Goal: Information Seeking & Learning: Check status

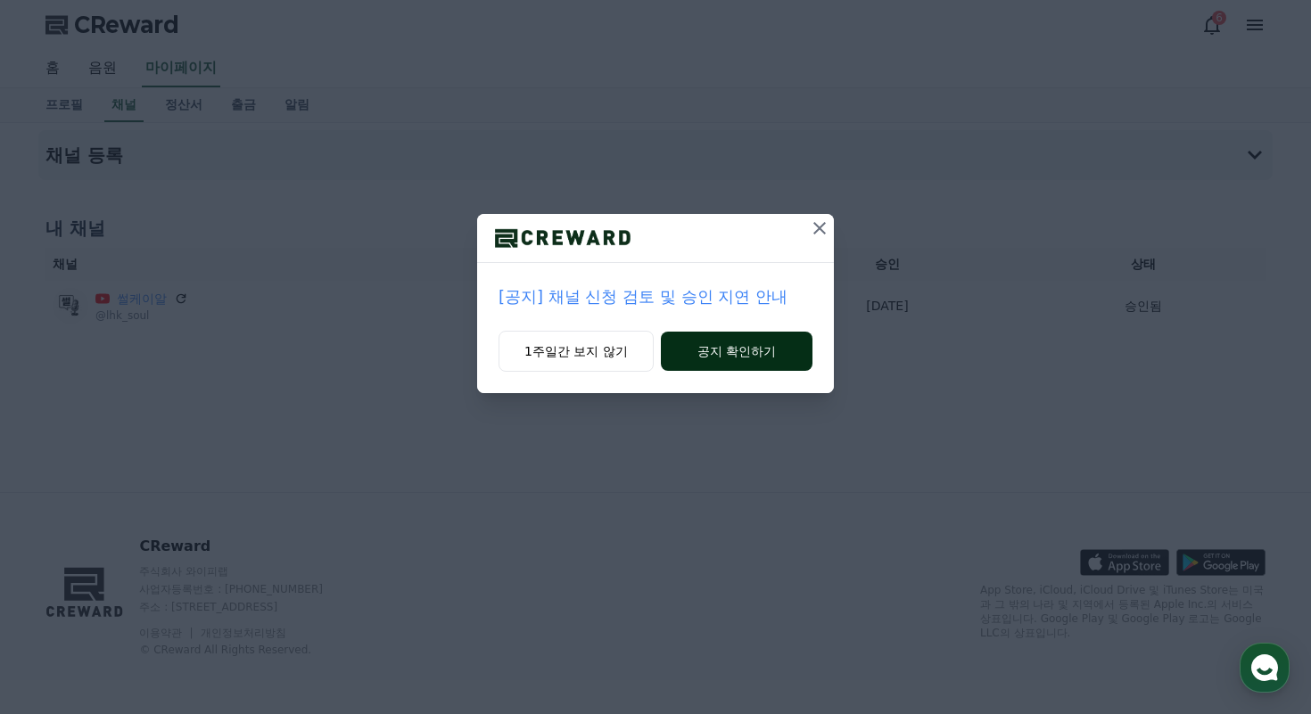
click at [709, 350] on button "공지 확인하기" at bounding box center [737, 351] width 152 height 39
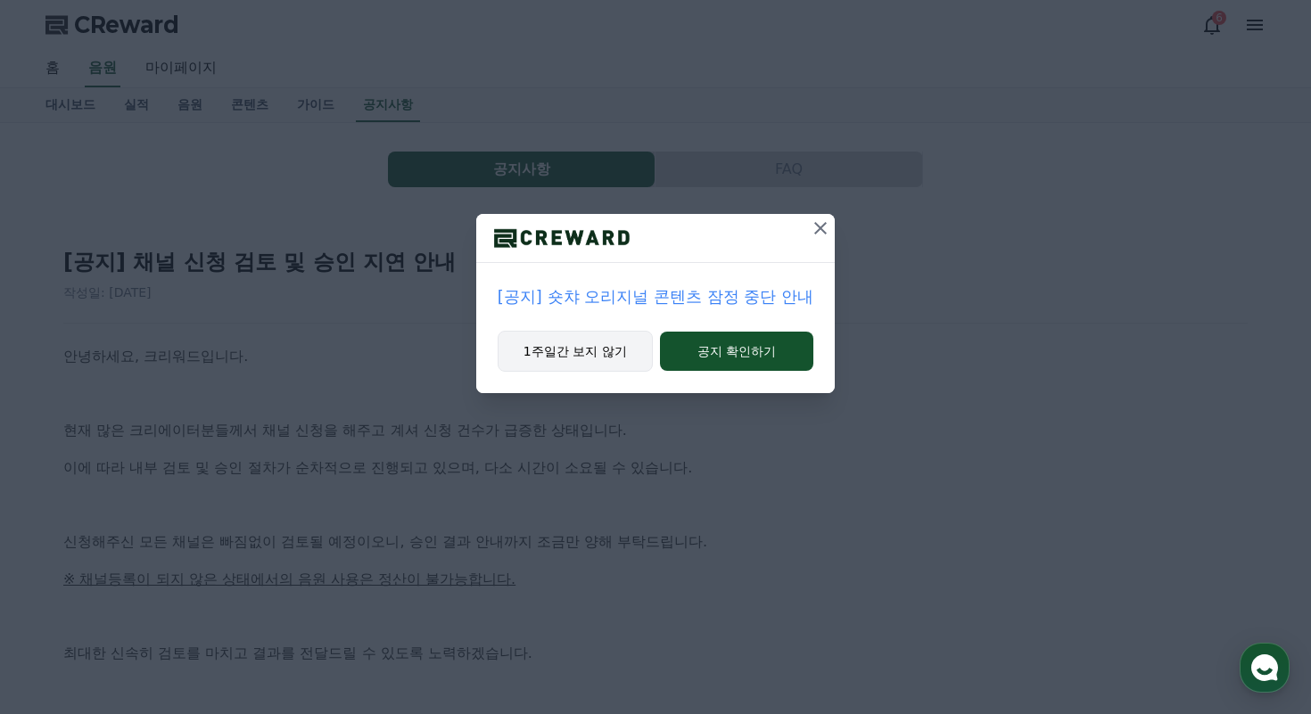
click at [618, 355] on button "1주일간 보지 않기" at bounding box center [575, 351] width 155 height 41
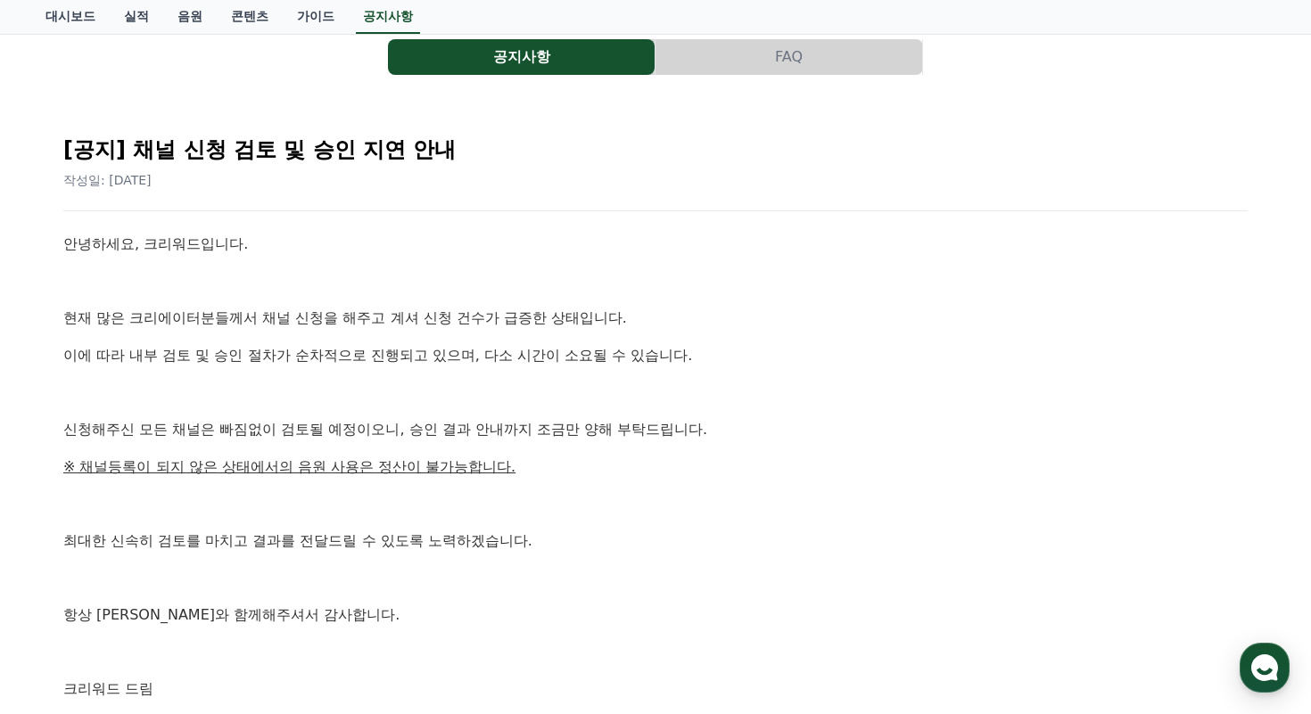
scroll to position [130, 0]
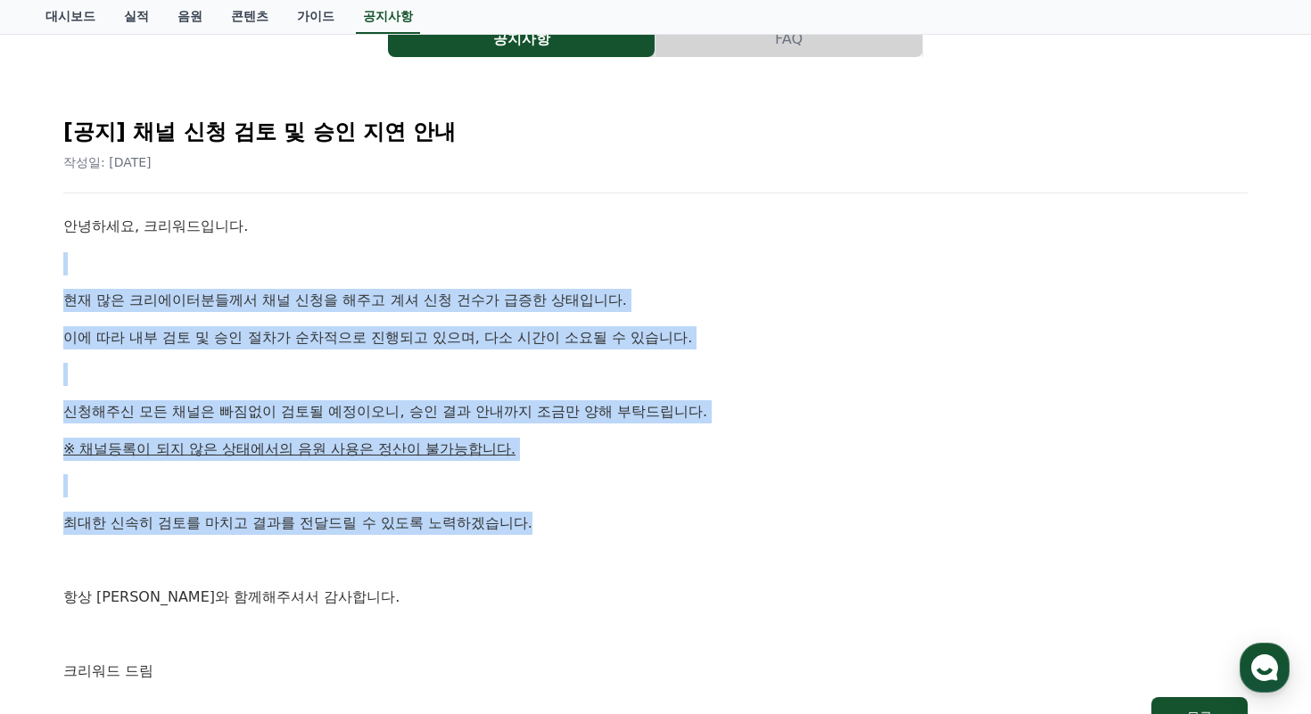
drag, startPoint x: 626, startPoint y: 267, endPoint x: 550, endPoint y: 527, distance: 270.3
click at [550, 527] on div "안녕하세요, 크리워드입니다. 현재 많은 크리에이터분들께서 채널 신청을 해주고 계셔 신청 건수가 급증한 상태입니다. 이에 따라 내부 검토 및 승…" at bounding box center [655, 449] width 1184 height 468
click at [550, 527] on p "최대한 신속히 검토를 마치고 결과를 전달드릴 수 있도록 노력하겠습니다." at bounding box center [655, 523] width 1184 height 23
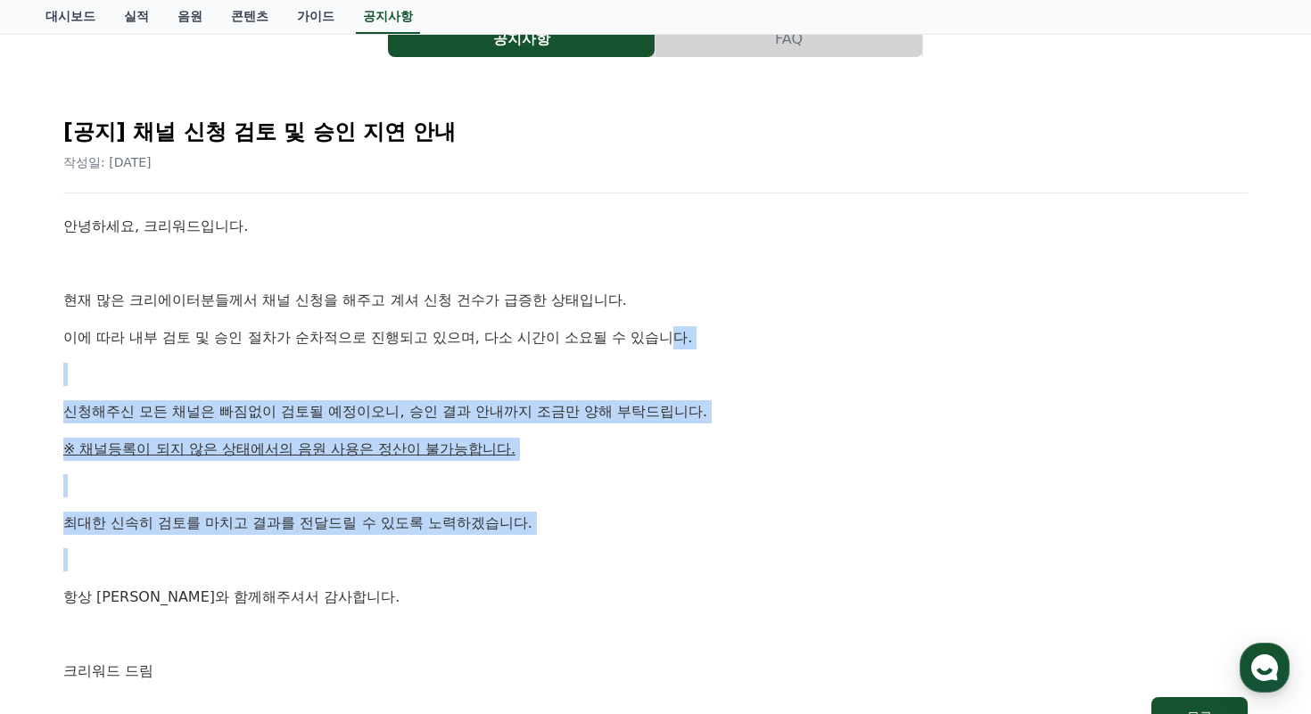
drag, startPoint x: 549, startPoint y: 571, endPoint x: 593, endPoint y: 334, distance: 240.3
click at [593, 334] on div "안녕하세요, 크리워드입니다. 현재 많은 크리에이터분들께서 채널 신청을 해주고 계셔 신청 건수가 급증한 상태입니다. 이에 따라 내부 검토 및 승…" at bounding box center [655, 449] width 1184 height 468
click at [593, 334] on p "이에 따라 내부 검토 및 승인 절차가 순차적으로 진행되고 있으며, 다소 시간이 소요될 수 있습니다." at bounding box center [655, 337] width 1184 height 23
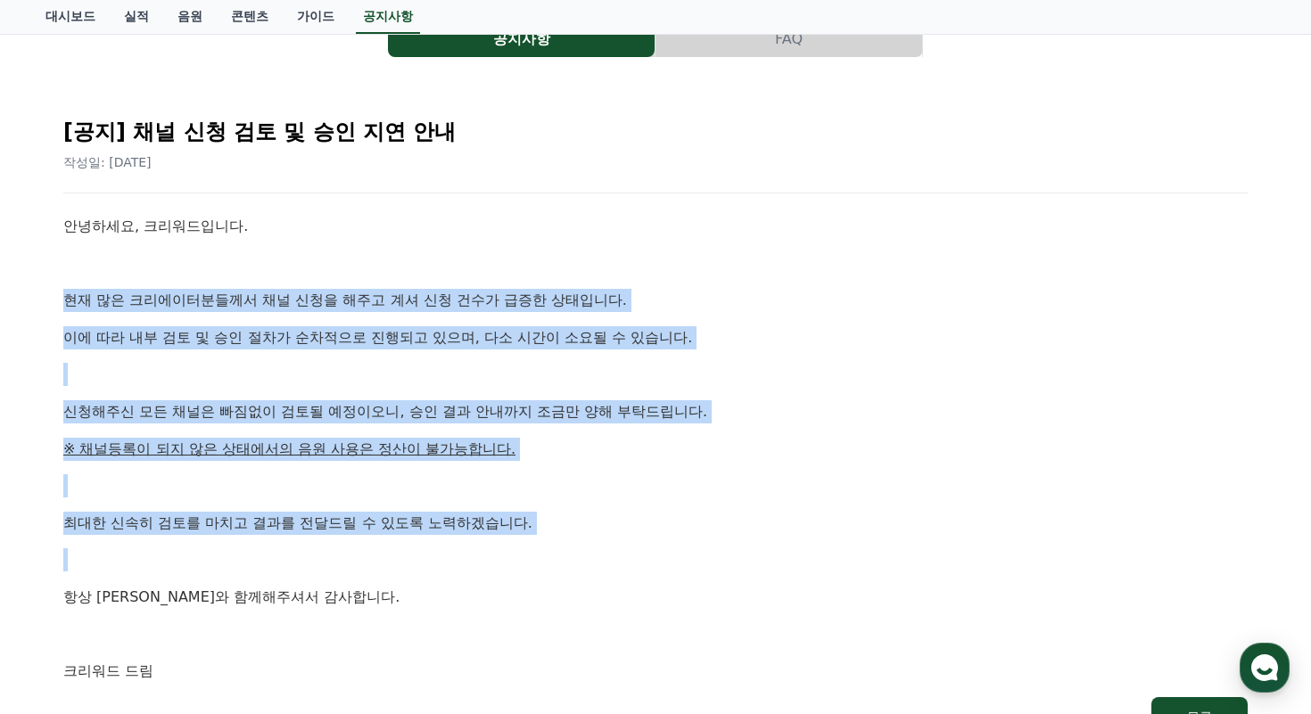
drag, startPoint x: 621, startPoint y: 282, endPoint x: 465, endPoint y: 579, distance: 335.8
click at [465, 579] on div "안녕하세요, 크리워드입니다. 현재 많은 크리에이터분들께서 채널 신청을 해주고 계셔 신청 건수가 급증한 상태입니다. 이에 따라 내부 검토 및 승…" at bounding box center [655, 449] width 1184 height 468
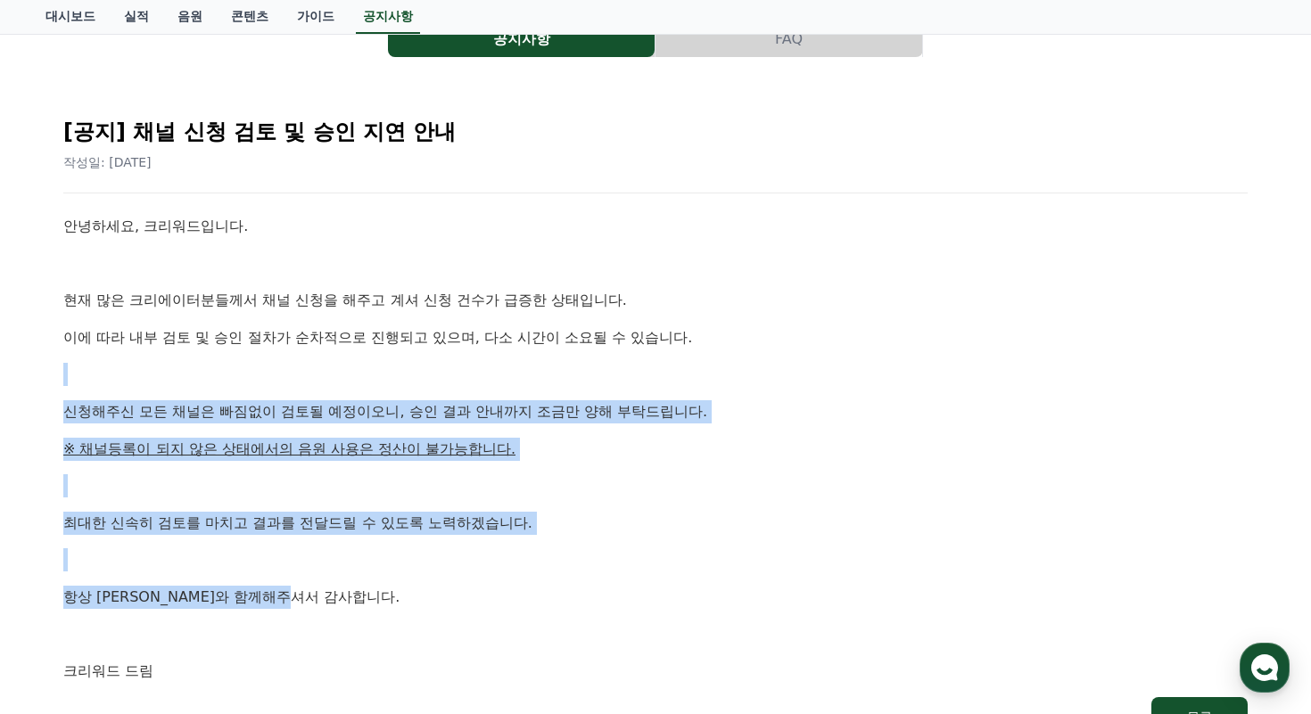
drag, startPoint x: 465, startPoint y: 602, endPoint x: 514, endPoint y: 369, distance: 237.8
click at [514, 369] on div "안녕하세요, 크리워드입니다. 현재 많은 크리에이터분들께서 채널 신청을 해주고 계셔 신청 건수가 급증한 상태입니다. 이에 따라 내부 검토 및 승…" at bounding box center [655, 449] width 1184 height 468
click at [514, 369] on p at bounding box center [655, 374] width 1184 height 23
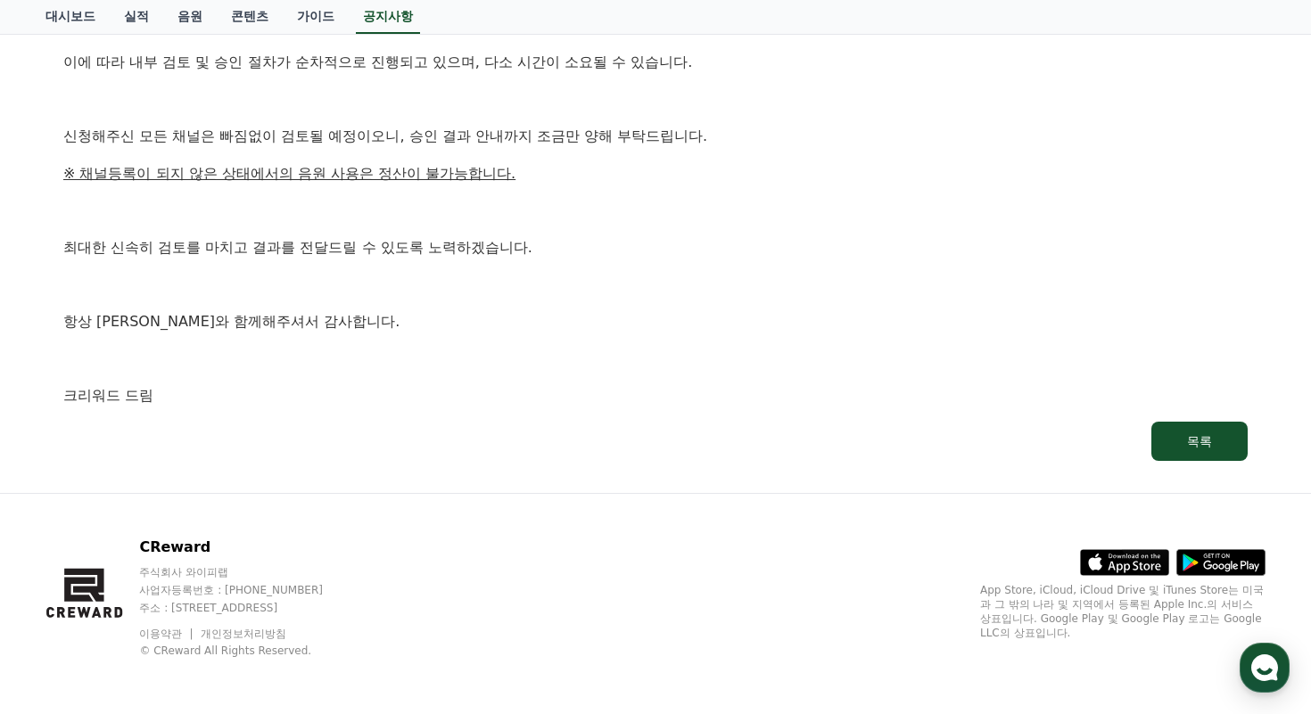
scroll to position [0, 0]
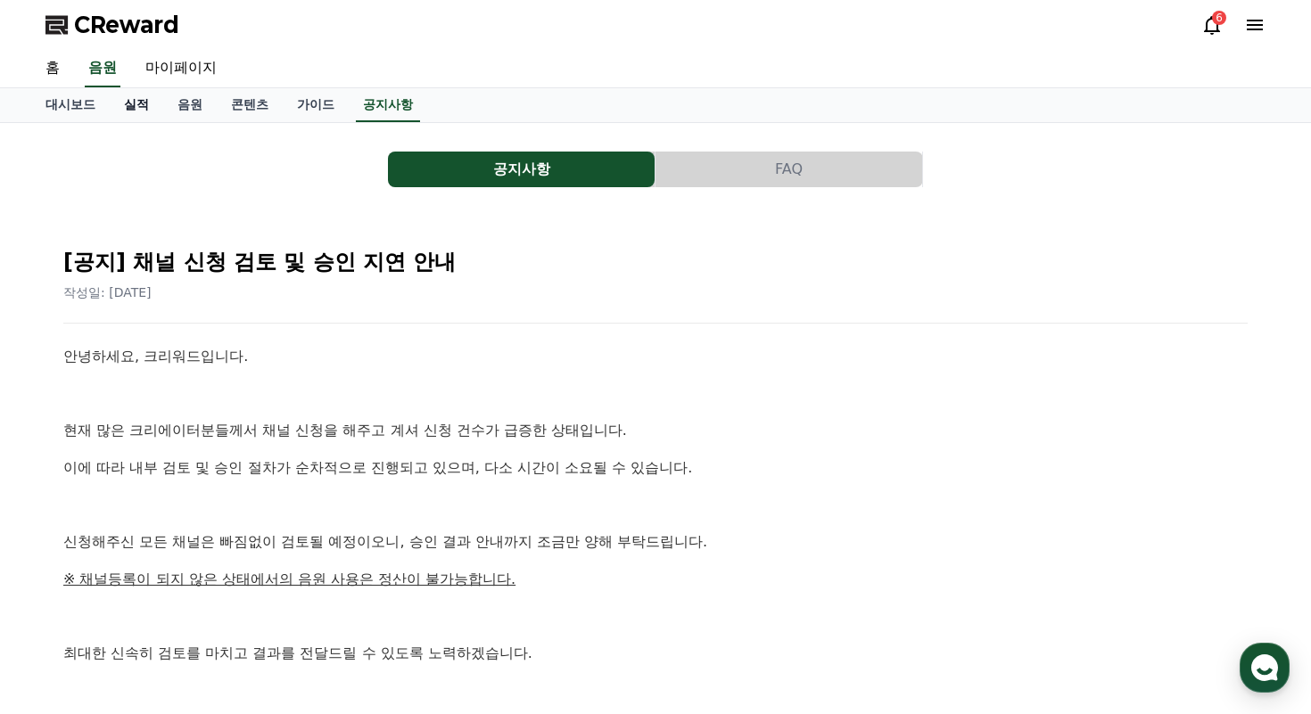
click at [116, 102] on link "실적" at bounding box center [136, 105] width 53 height 34
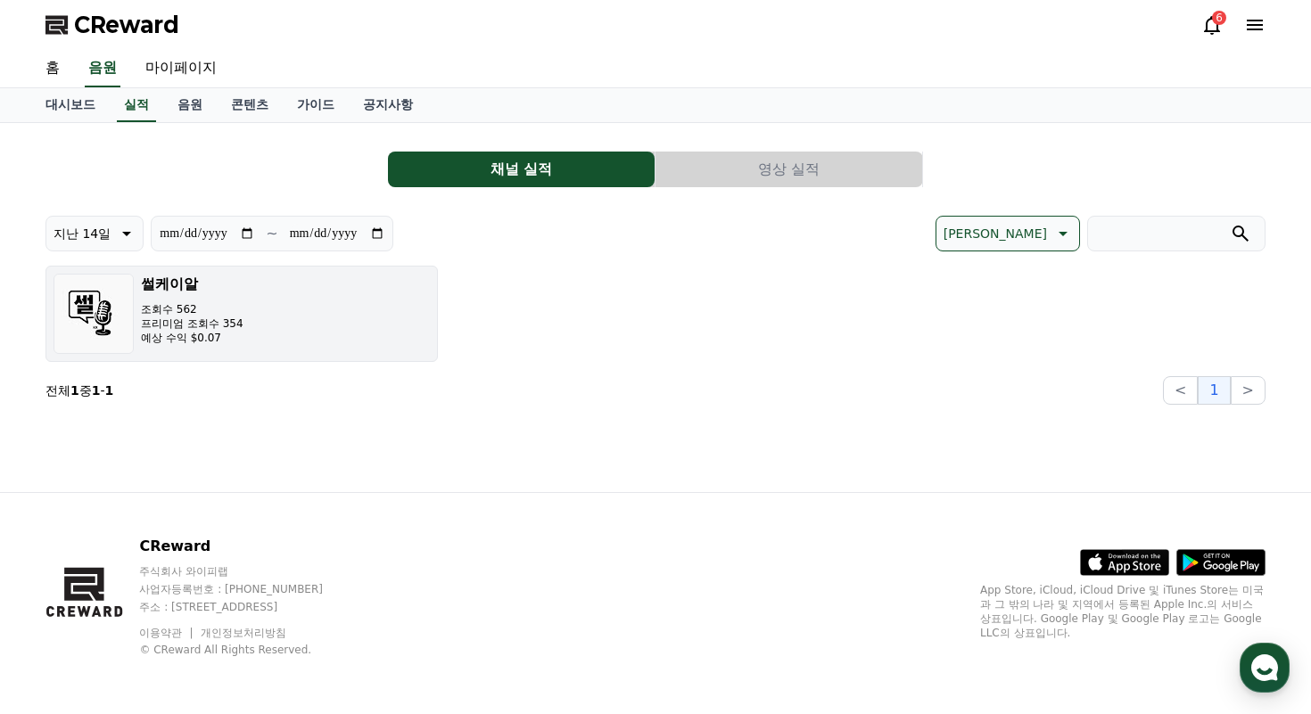
click at [266, 309] on button "썰케이알 조회수 562 프리미엄 조회수 354 예상 수익 $0.07" at bounding box center [241, 314] width 392 height 96
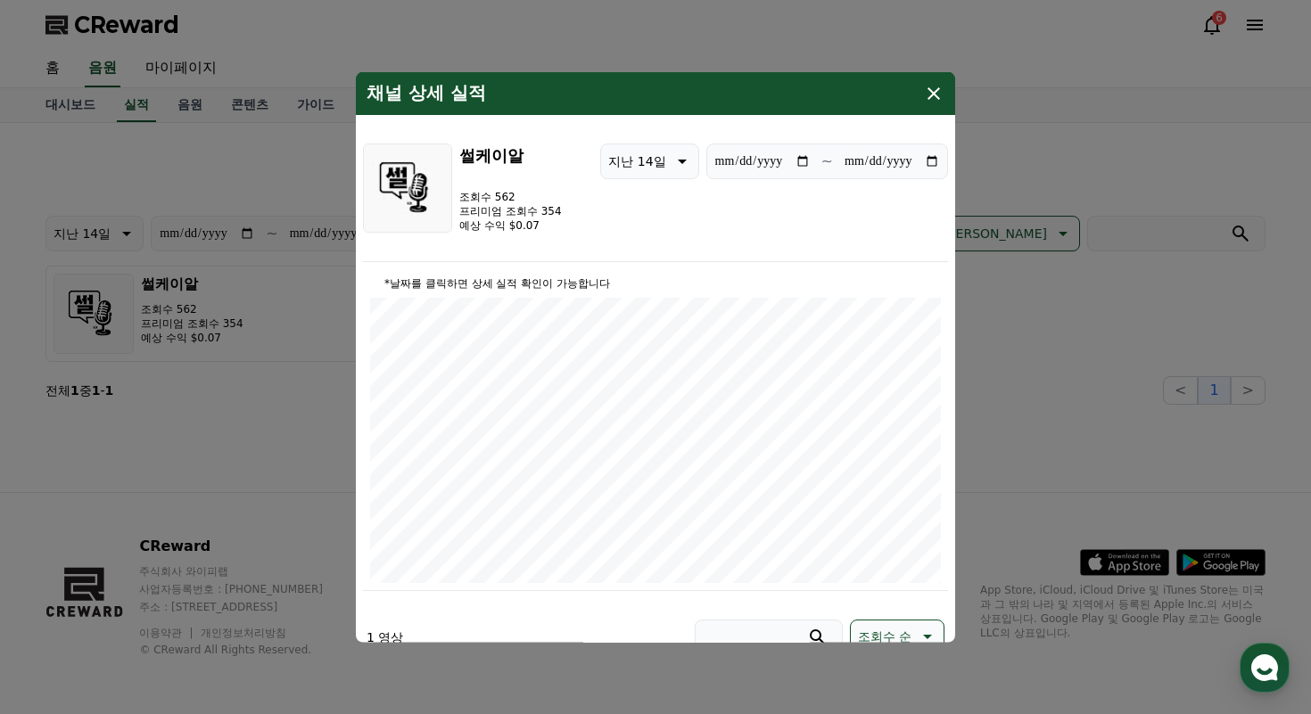
click at [934, 85] on icon "modal" at bounding box center [933, 92] width 21 height 21
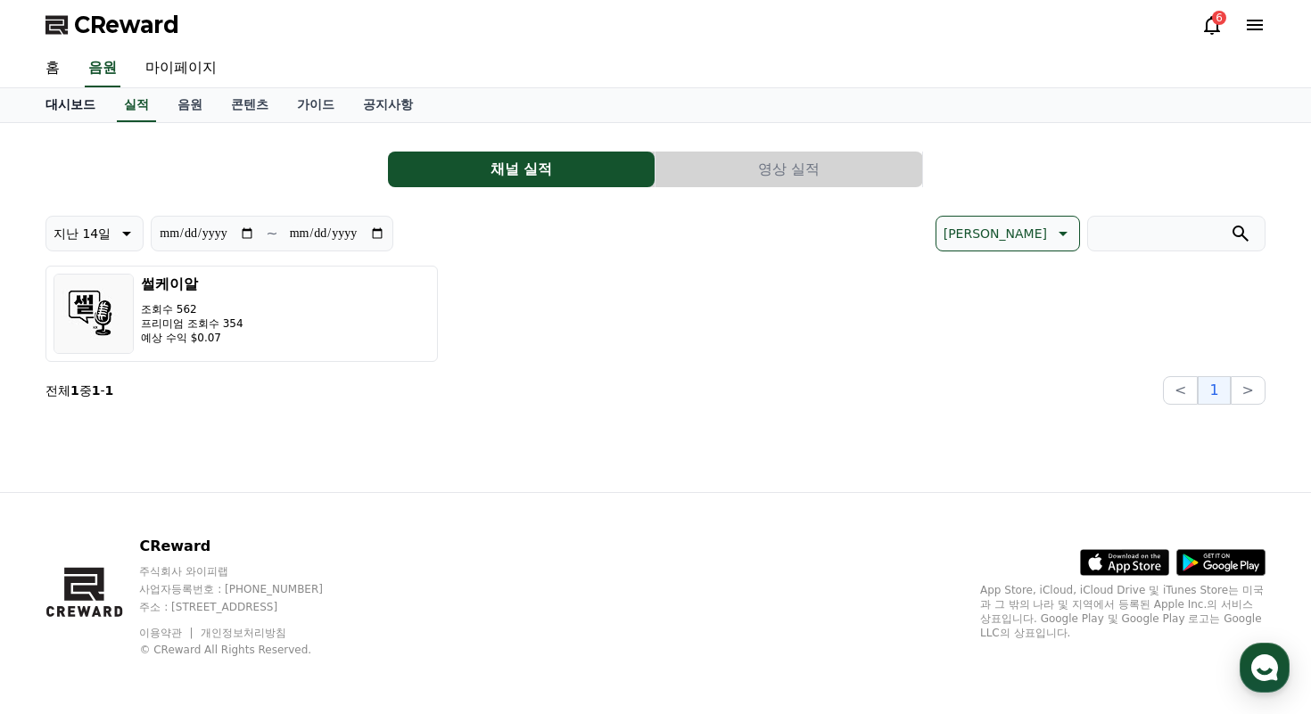
click at [62, 106] on link "대시보드" at bounding box center [70, 105] width 78 height 34
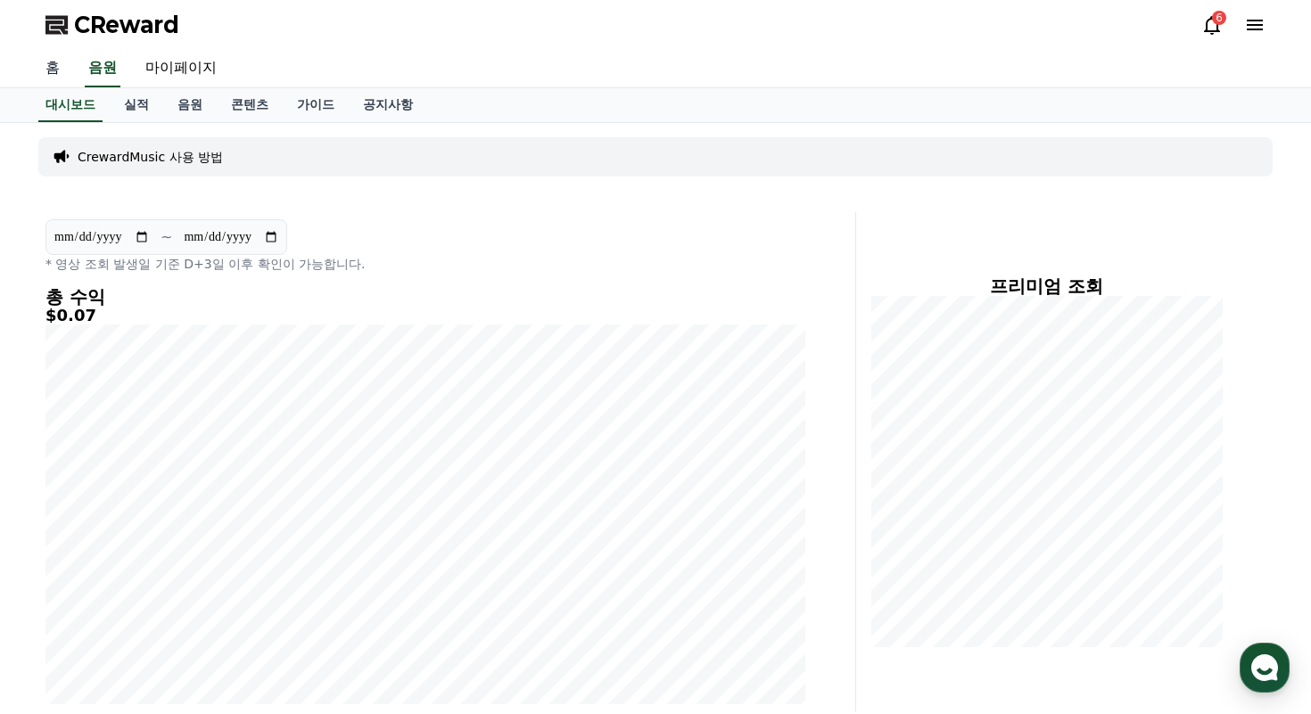
click at [52, 68] on link "홈" at bounding box center [52, 68] width 43 height 37
